Goal: Transaction & Acquisition: Purchase product/service

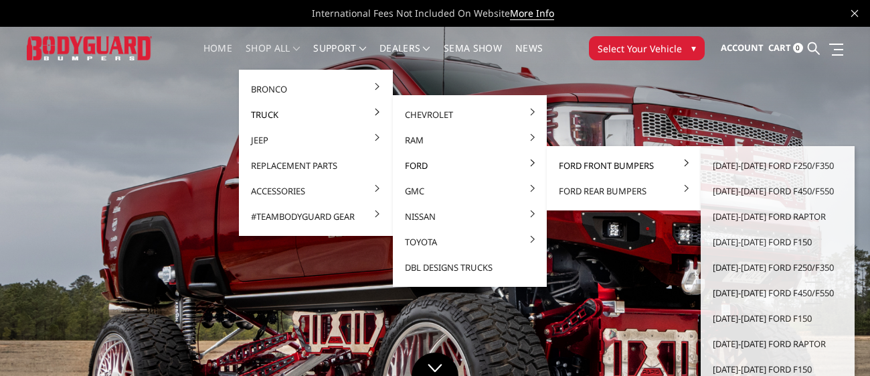
click at [570, 164] on link "Ford Front Bumpers" at bounding box center [623, 165] width 143 height 25
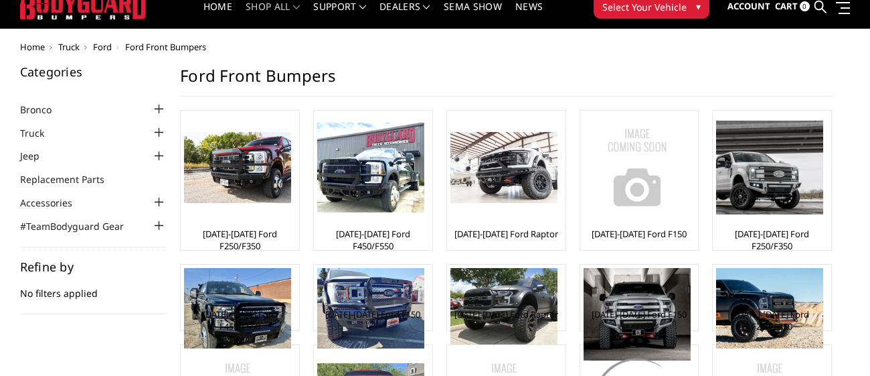
scroll to position [45, 0]
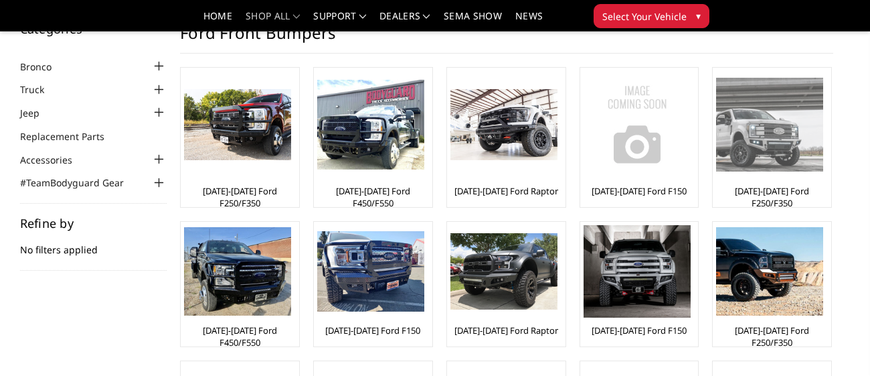
click at [769, 141] on img at bounding box center [769, 124] width 107 height 93
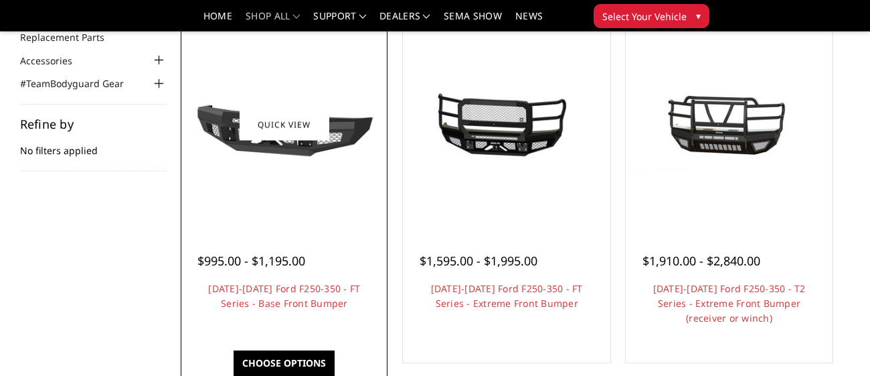
scroll to position [135, 0]
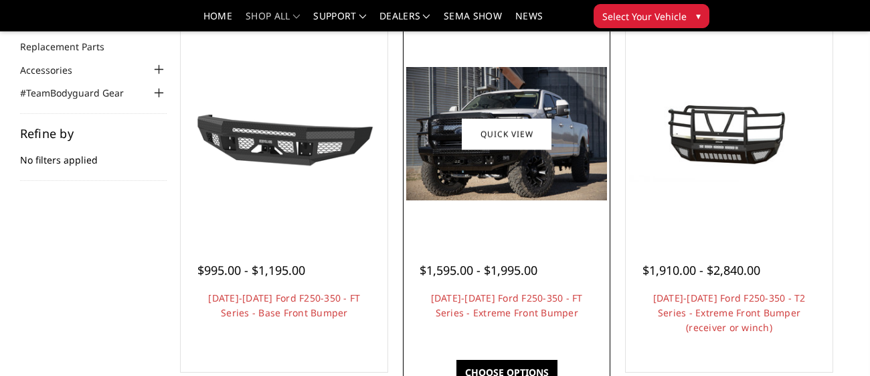
click at [493, 254] on div at bounding box center [506, 254] width 173 height 14
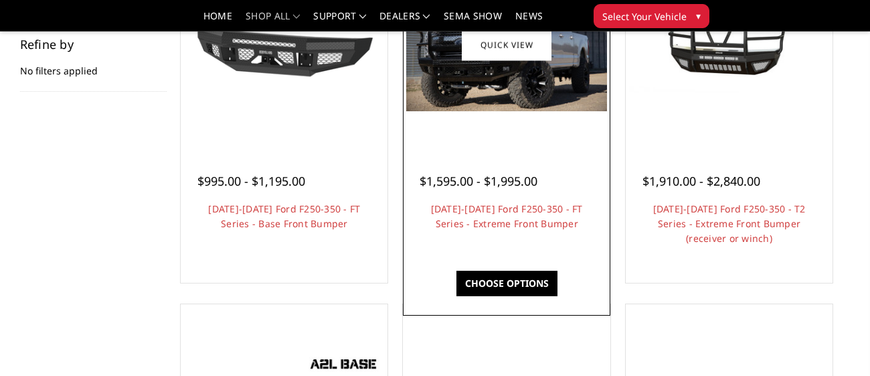
click at [513, 286] on link "Choose Options" at bounding box center [507, 283] width 101 height 25
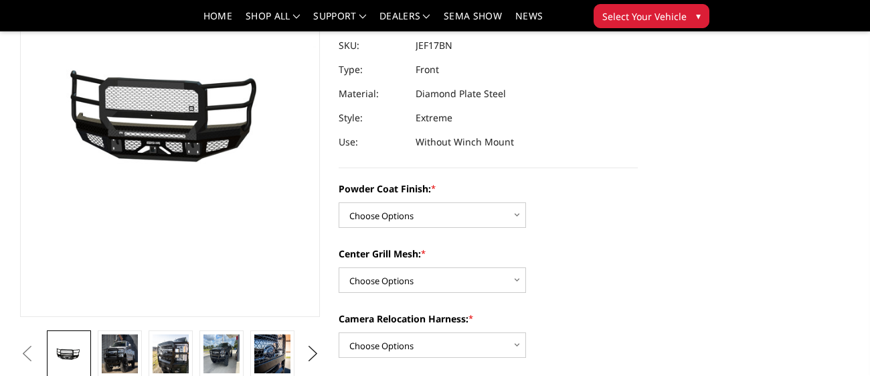
scroll to position [155, 0]
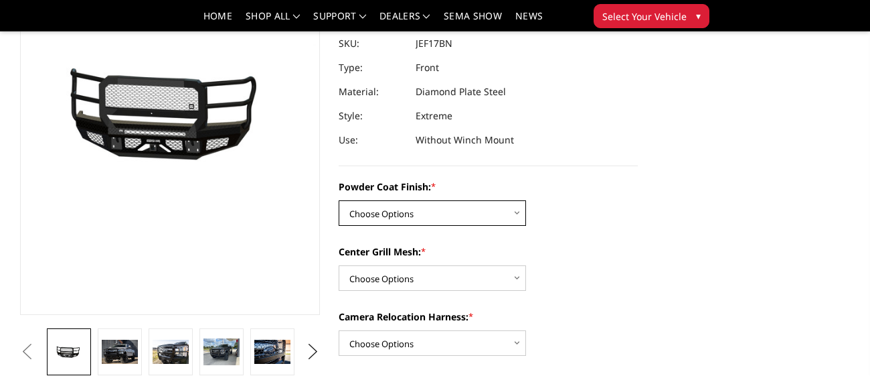
click at [446, 212] on select "Choose Options Bare Metal Gloss Black Powder Coat Textured Black Powder Coat" at bounding box center [432, 212] width 187 height 25
select select "3222"
click at [339, 200] on select "Choose Options Bare Metal Gloss Black Powder Coat Textured Black Powder Coat" at bounding box center [432, 212] width 187 height 25
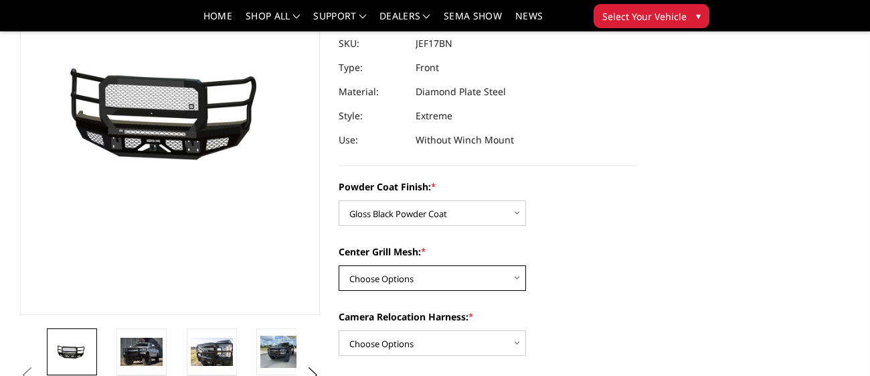
click at [425, 268] on select "Choose Options WITH Expanded Metal in Center Grill WITHOUT Expanded Metal in Ce…" at bounding box center [432, 277] width 187 height 25
select select "3224"
click at [339, 265] on select "Choose Options WITH Expanded Metal in Center Grill WITHOUT Expanded Metal in Ce…" at bounding box center [432, 277] width 187 height 25
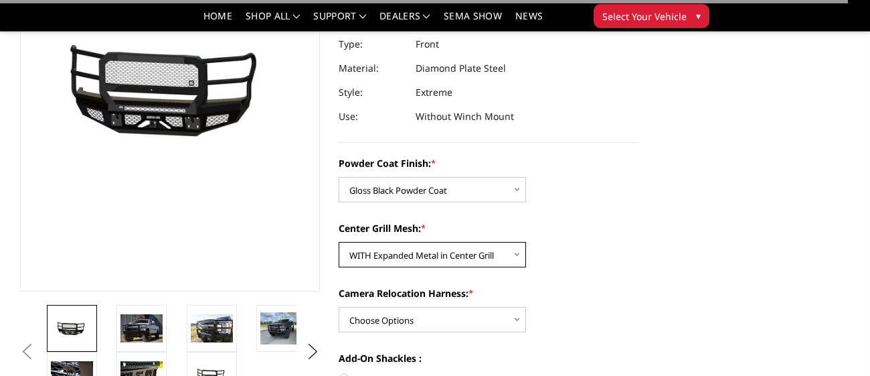
scroll to position [184, 0]
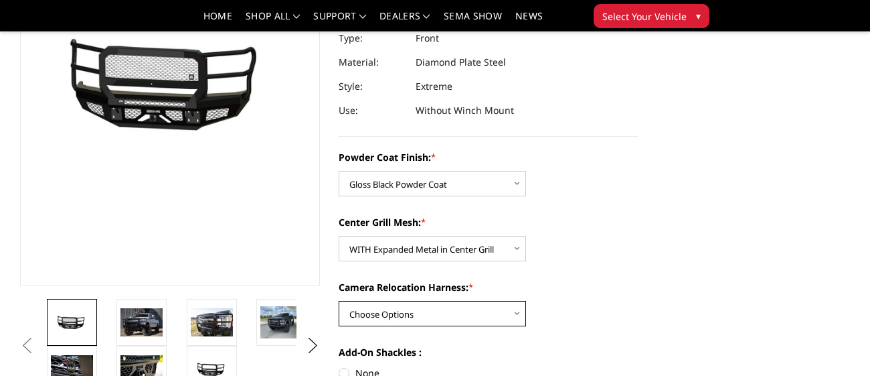
click at [432, 311] on select "Choose Options WITH Camera Relocation Harness WITHOUT Camera Relocation Harness" at bounding box center [432, 313] width 187 height 25
select select "3227"
click at [339, 301] on select "Choose Options WITH Camera Relocation Harness WITHOUT Camera Relocation Harness" at bounding box center [432, 313] width 187 height 25
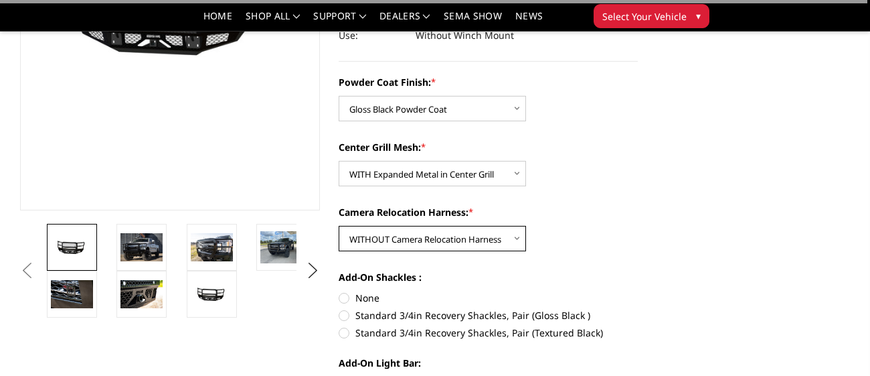
scroll to position [264, 0]
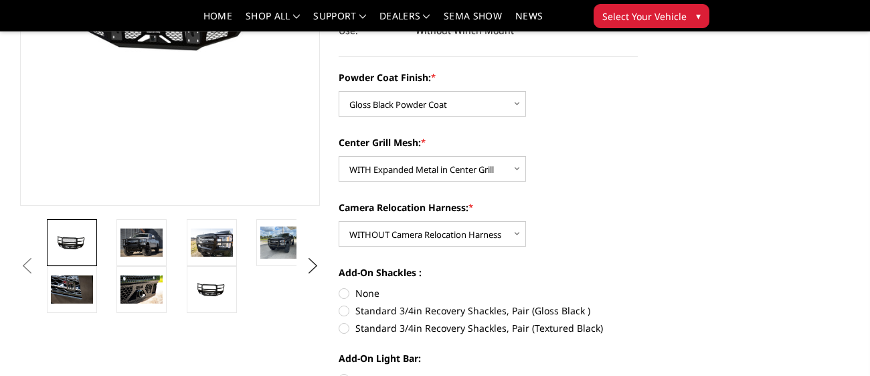
click at [343, 325] on label "Standard 3/4in Recovery Shackles, Pair (Textured Black)" at bounding box center [489, 328] width 300 height 14
click at [638, 304] on input "Standard 3/4in Recovery Shackles, Pair (Textured Black)" at bounding box center [638, 303] width 1 height 1
radio input "true"
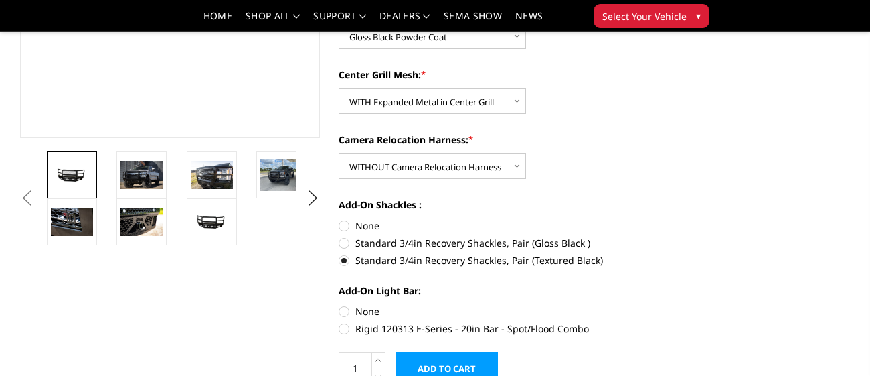
scroll to position [338, 0]
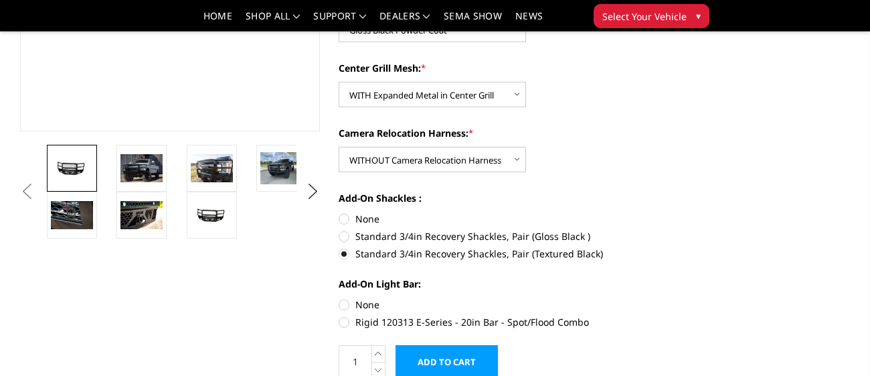
click at [352, 303] on label "None" at bounding box center [489, 304] width 300 height 14
click at [339, 298] on input "None" at bounding box center [339, 297] width 1 height 1
radio input "true"
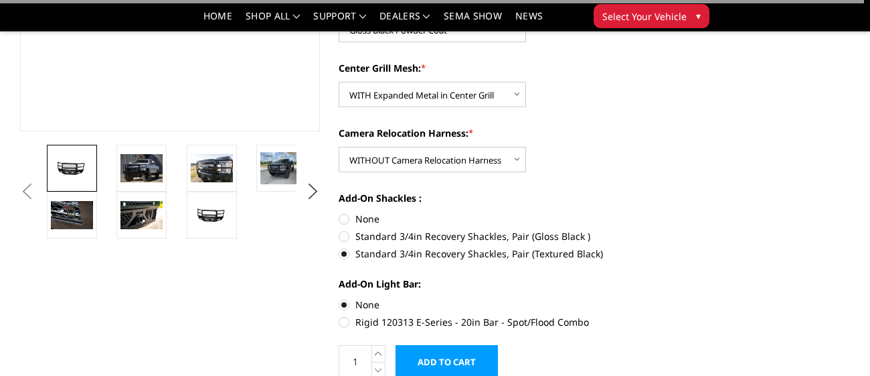
click at [348, 321] on label "Rigid 120313 E-Series - 20in Bar - Spot/Flood Combo" at bounding box center [489, 322] width 300 height 14
click at [638, 298] on input "Rigid 120313 E-Series - 20in Bar - Spot/Flood Combo" at bounding box center [638, 297] width 1 height 1
radio input "true"
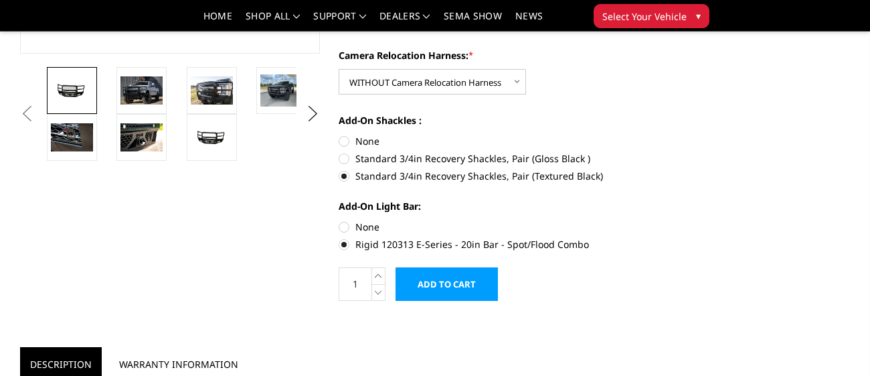
scroll to position [418, 0]
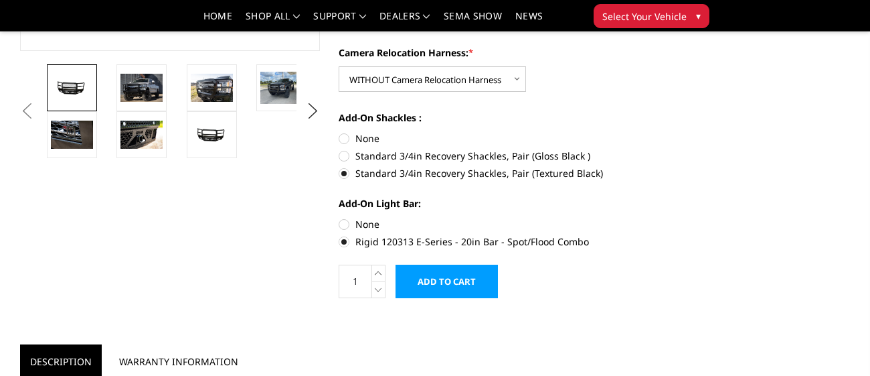
click at [345, 225] on label "None" at bounding box center [489, 224] width 300 height 14
click at [339, 218] on input "None" at bounding box center [339, 217] width 1 height 1
radio input "true"
click at [398, 258] on form "Powder Coat Finish: * Choose Options Bare Metal Gloss Black Powder Coat Texture…" at bounding box center [489, 107] width 300 height 382
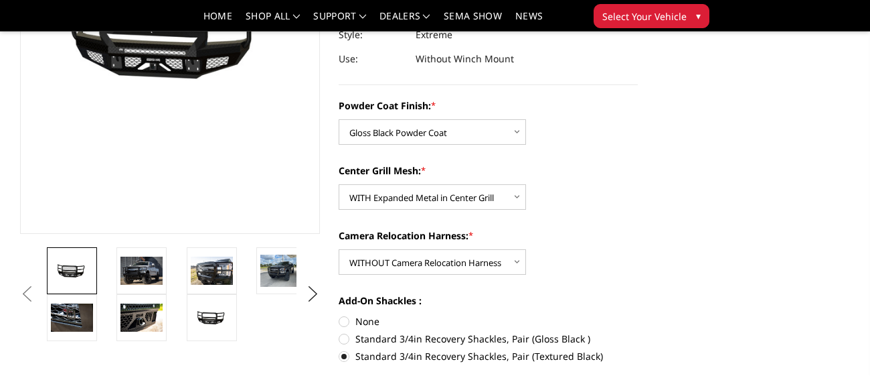
scroll to position [237, 0]
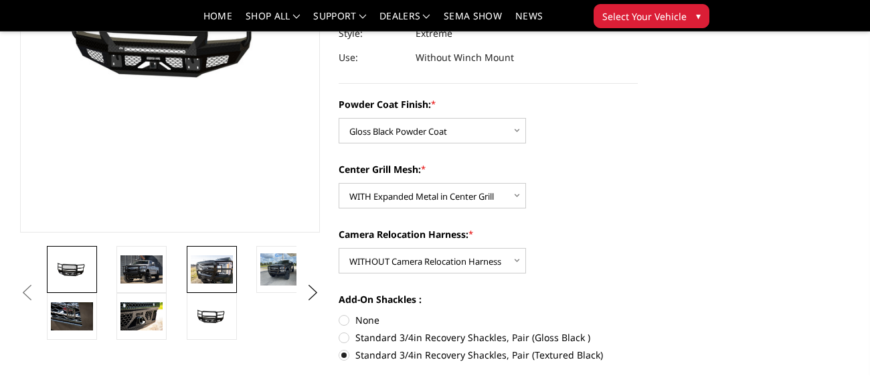
click at [224, 276] on img at bounding box center [212, 269] width 42 height 28
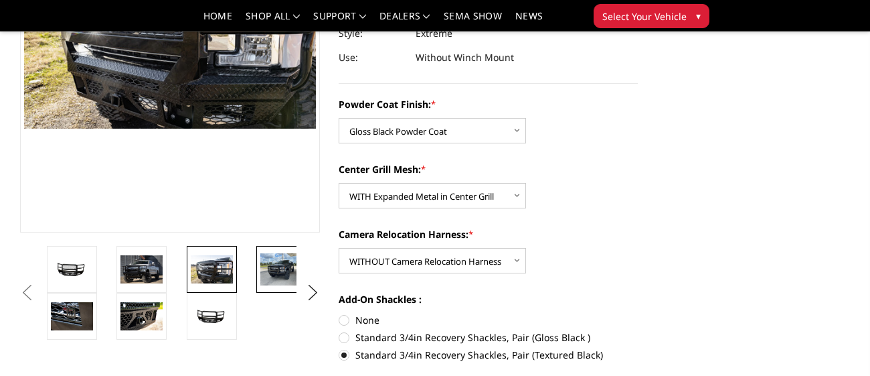
scroll to position [210, 0]
